Goal: Communication & Community: Answer question/provide support

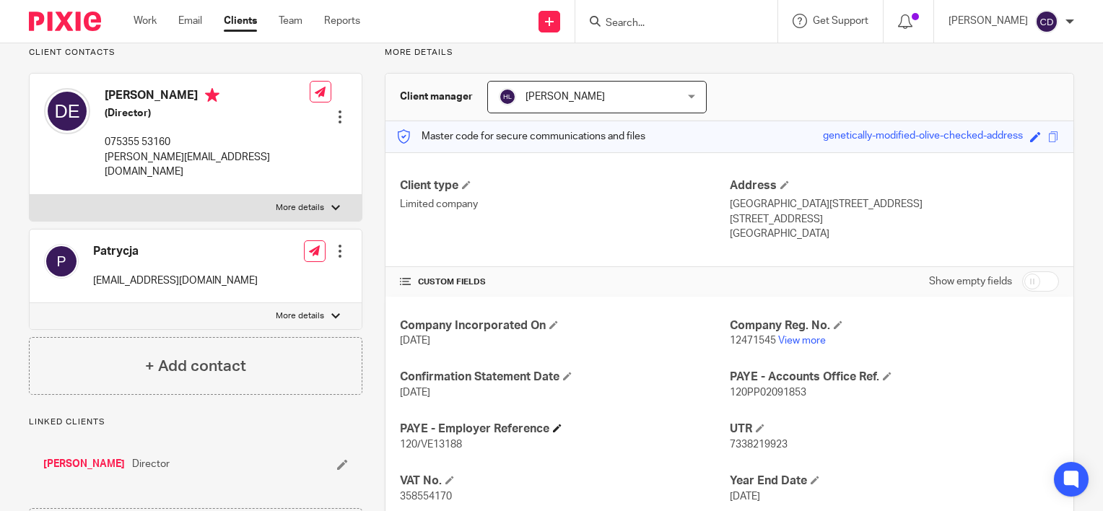
scroll to position [175, 0]
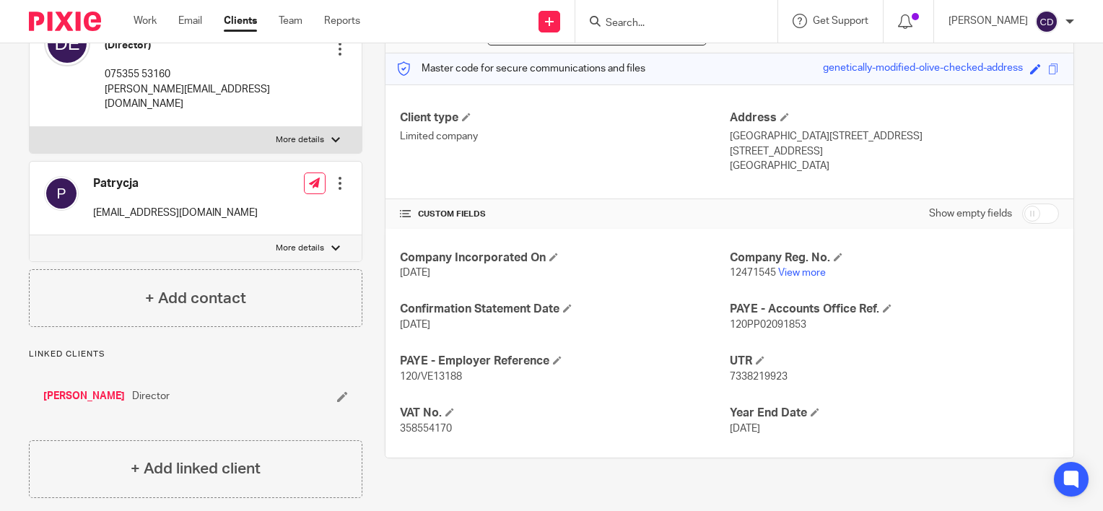
click at [425, 422] on p "358554170" at bounding box center [564, 429] width 329 height 14
copy span "358554170"
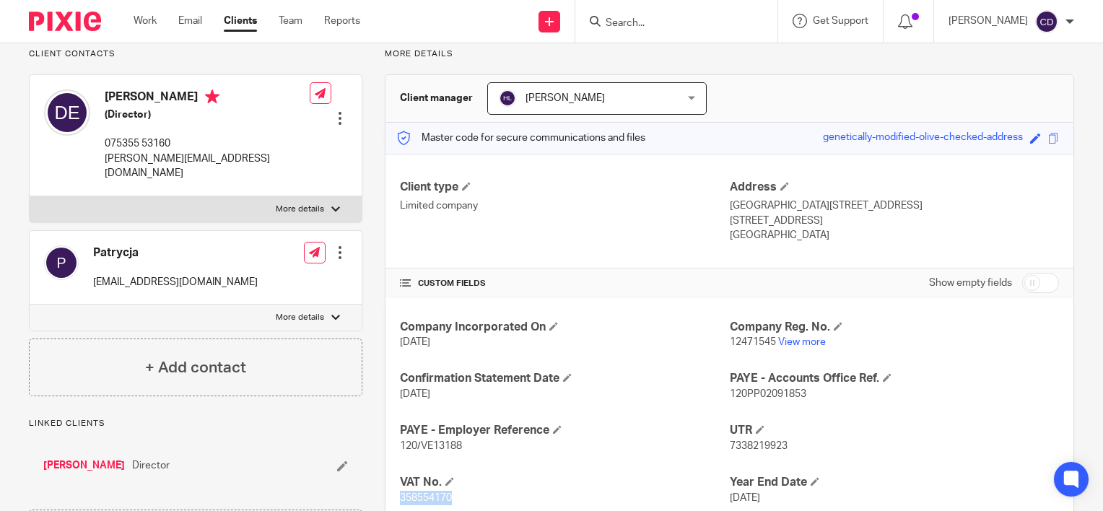
scroll to position [0, 0]
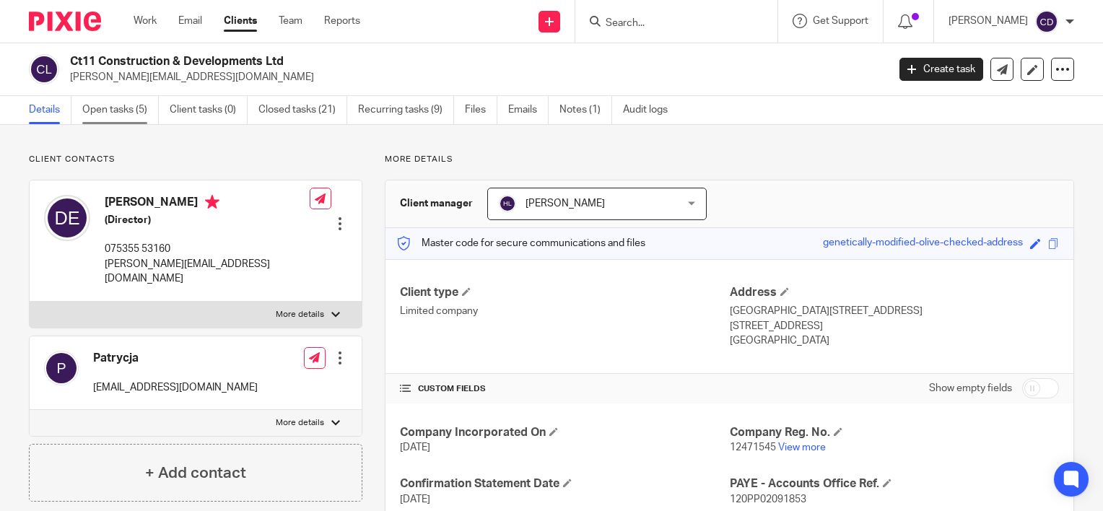
click at [109, 108] on link "Open tasks (5)" at bounding box center [120, 110] width 77 height 28
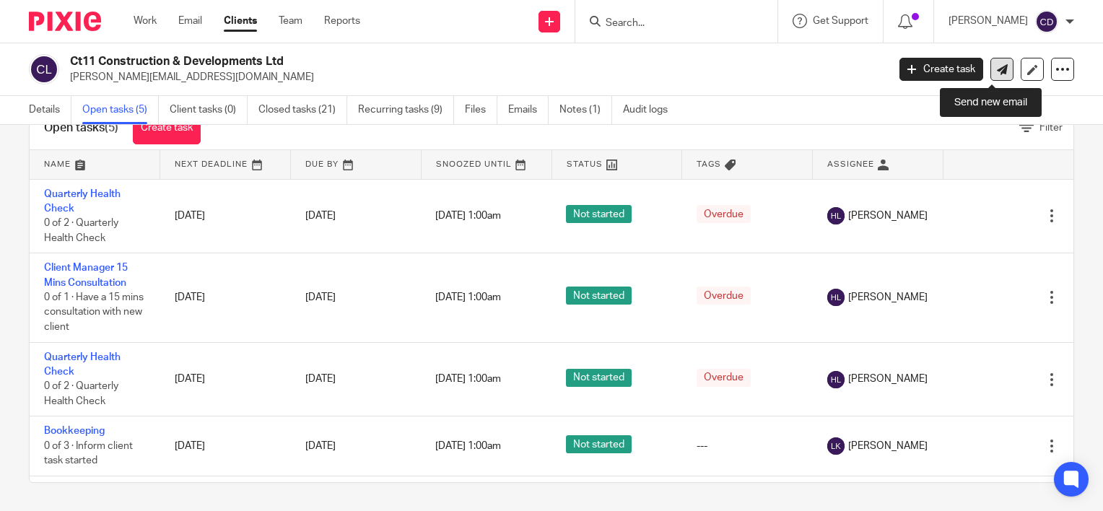
click at [994, 78] on link at bounding box center [1002, 69] width 23 height 23
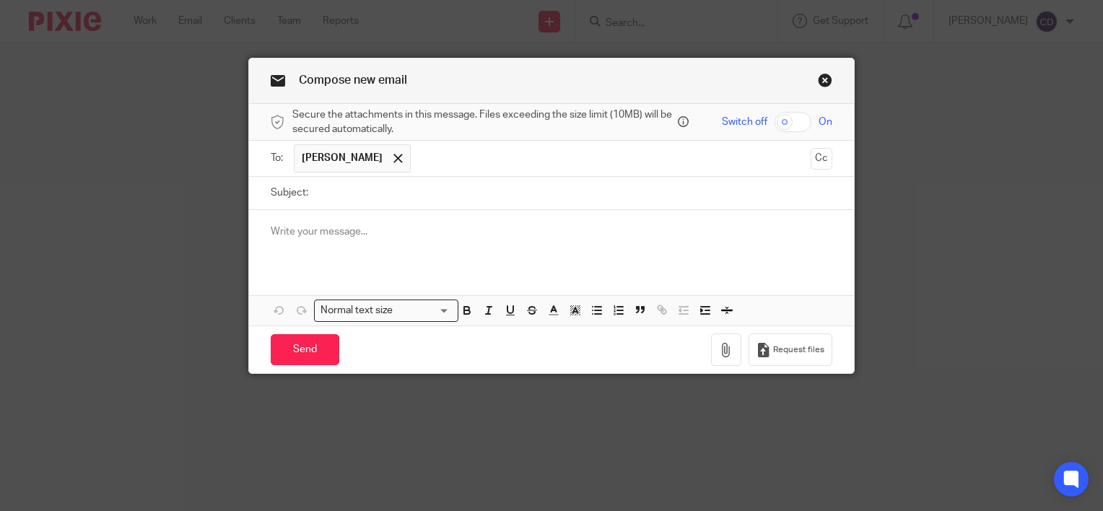
click at [344, 254] on div at bounding box center [551, 238] width 605 height 56
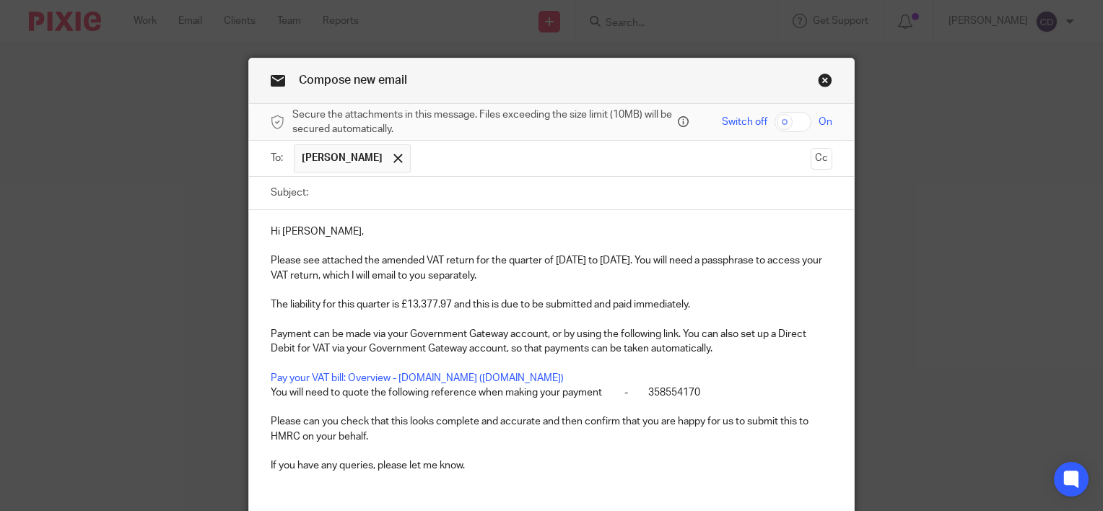
click at [344, 197] on input "Subject:" at bounding box center [574, 193] width 517 height 32
type input "[DATE] VAT Return"
click at [792, 120] on input "checkbox" at bounding box center [793, 122] width 37 height 20
checkbox input "true"
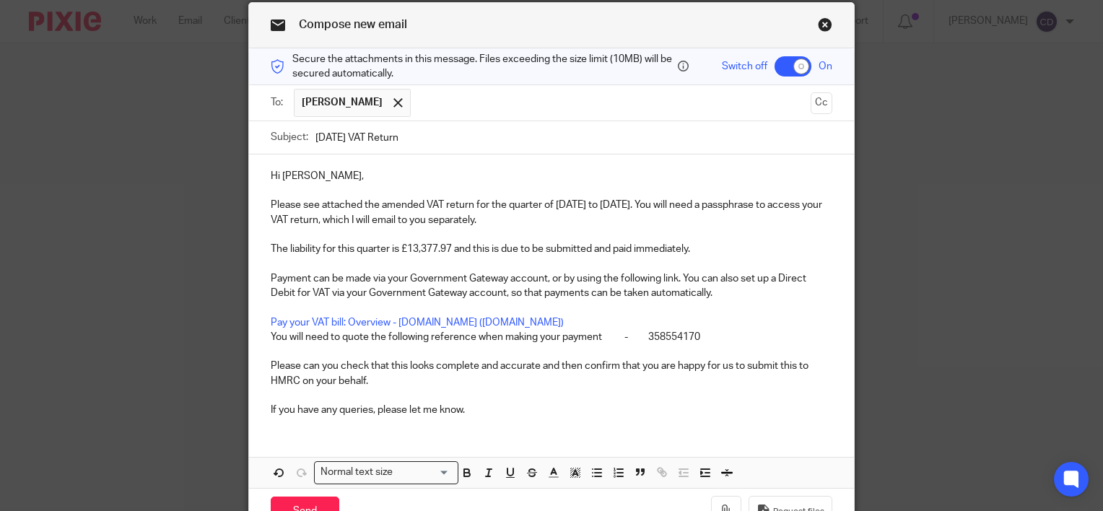
scroll to position [136, 0]
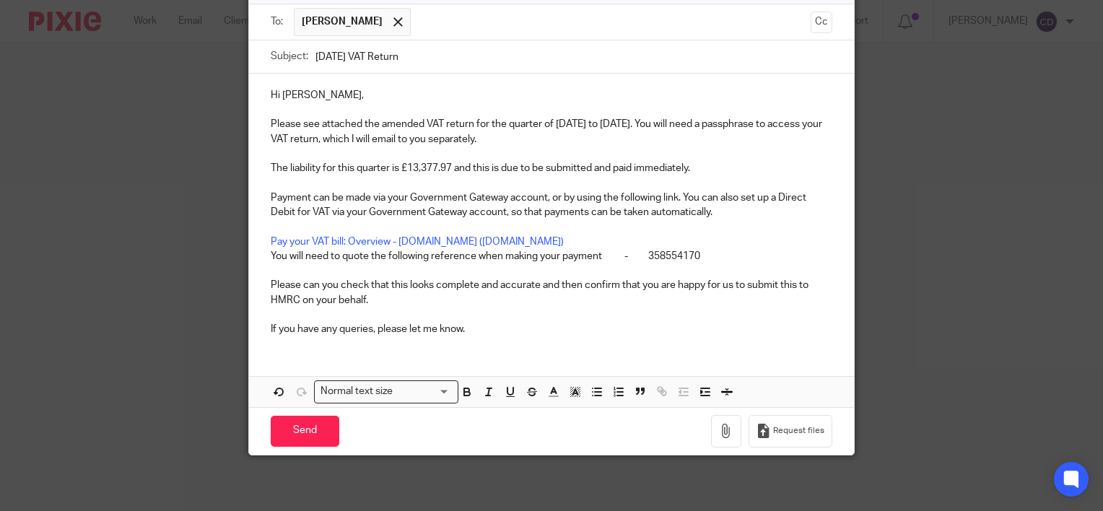
click at [576, 335] on p "If you have any queries, please let me know." at bounding box center [552, 329] width 562 height 14
click at [551, 356] on div "Hi Darril, Please see attached the amended VAT return for the quarter of 1 Marc…" at bounding box center [551, 241] width 605 height 334
click at [543, 337] on div "Hi Darril, Please see attached the amended VAT return for the quarter of 1 Marc…" at bounding box center [551, 211] width 605 height 274
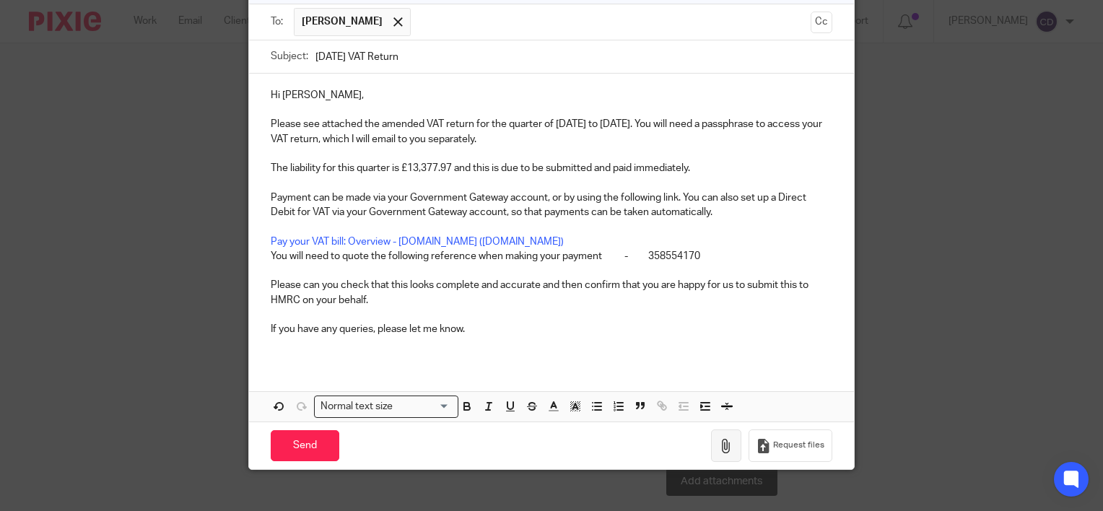
click at [726, 439] on icon "button" at bounding box center [726, 446] width 14 height 14
click at [728, 442] on icon "button" at bounding box center [726, 446] width 14 height 14
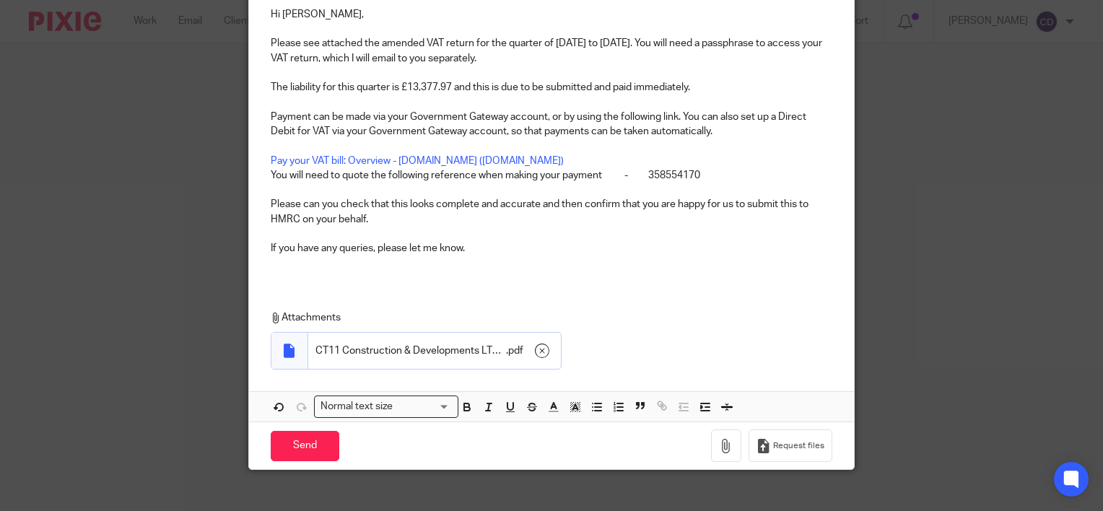
scroll to position [233, 0]
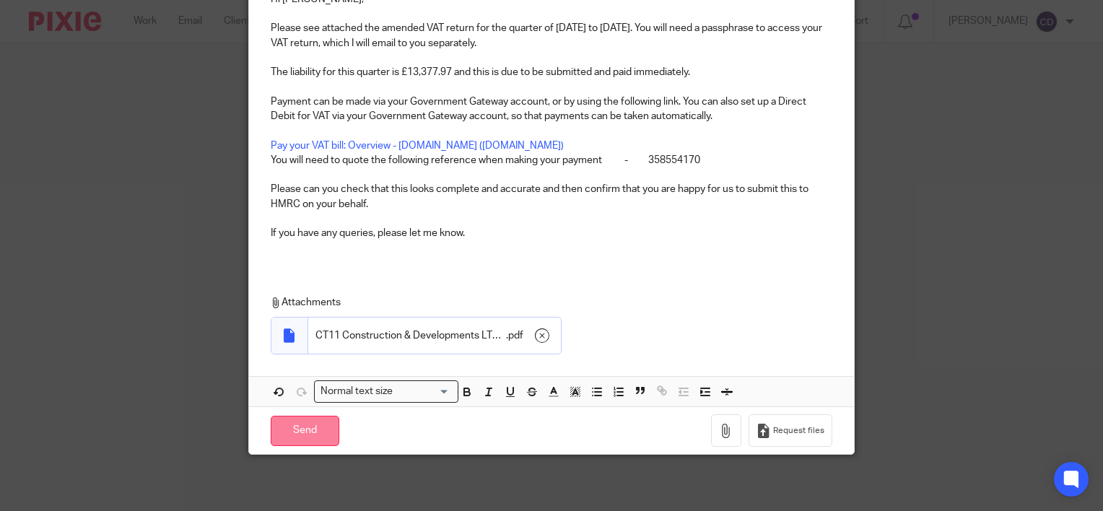
click at [298, 422] on input "Send" at bounding box center [305, 431] width 69 height 31
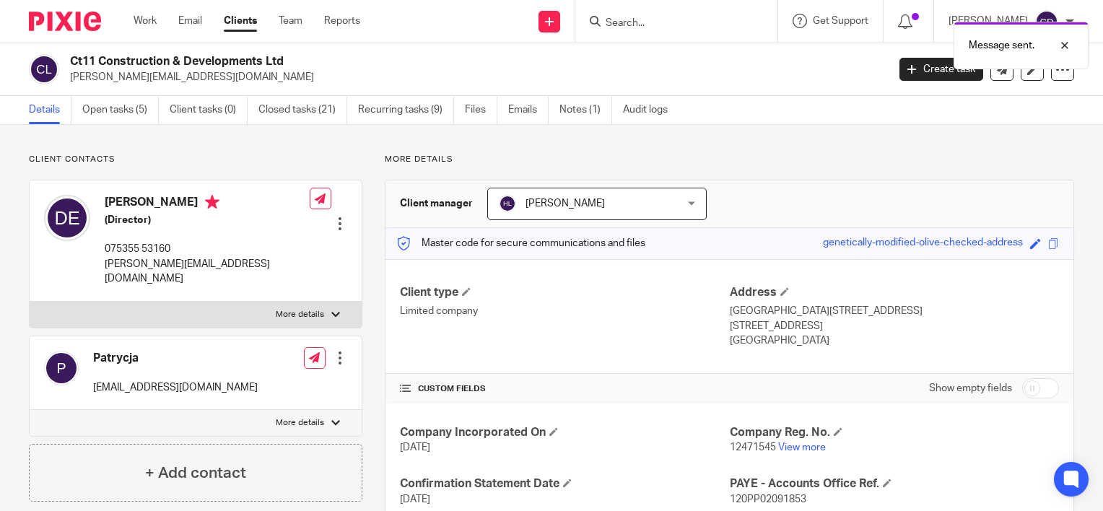
drag, startPoint x: 778, startPoint y: 246, endPoint x: 1016, endPoint y: 253, distance: 238.4
click at [1016, 253] on div "Master code for secure communications and files genetically-modified-olive-chec…" at bounding box center [730, 243] width 688 height 31
copy div "genetically-modified-olive-checked-address"
click at [997, 71] on icon at bounding box center [1002, 69] width 11 height 11
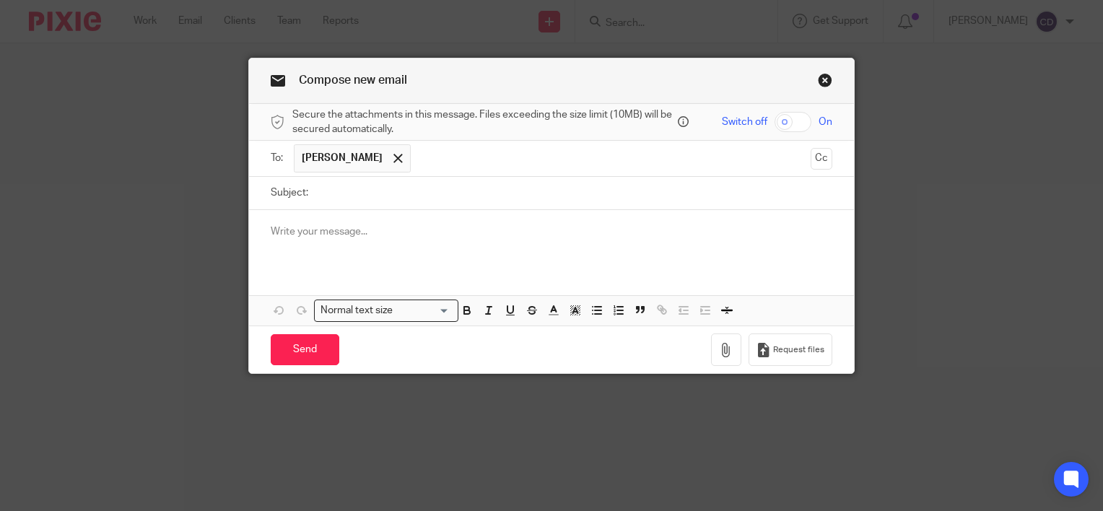
click at [359, 199] on input "Subject:" at bounding box center [574, 193] width 517 height 32
type input "Passphrase"
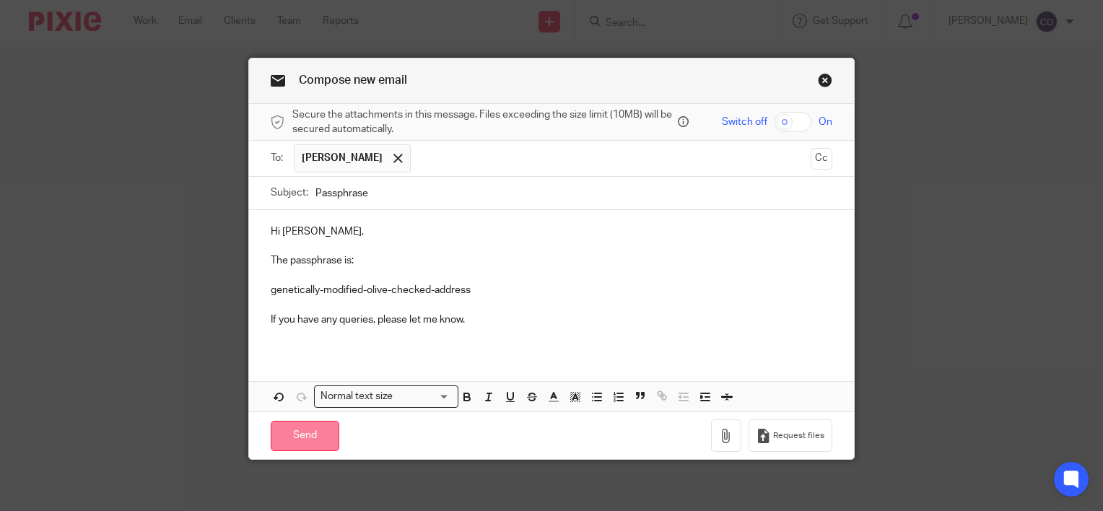
click at [289, 448] on input "Send" at bounding box center [305, 436] width 69 height 31
